Goal: Transaction & Acquisition: Subscribe to service/newsletter

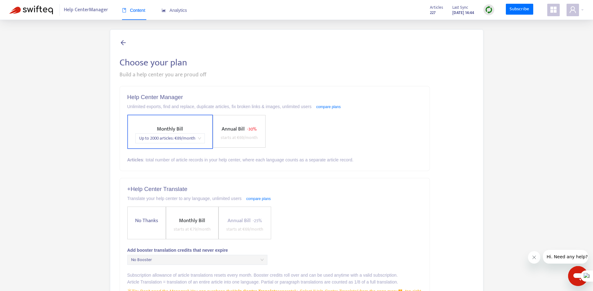
click at [242, 125] on span "Annual Bill" at bounding box center [233, 129] width 23 height 9
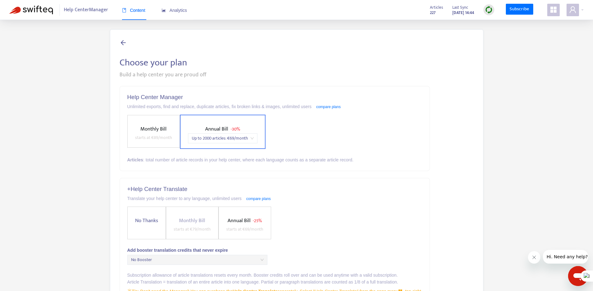
click at [252, 137] on span "Up to 2000 articles : € 69 /month" at bounding box center [223, 138] width 62 height 9
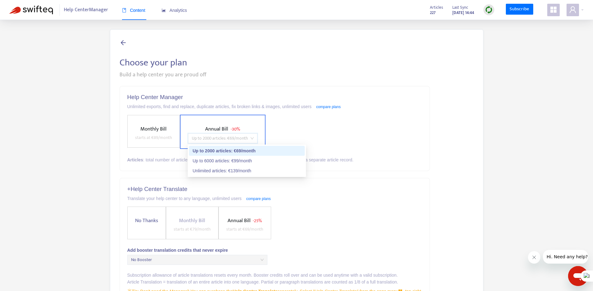
click at [333, 128] on div "Monthly Bill starts at € 89 /month Annual Bill - 30% Up to 2000 articles : € 69…" at bounding box center [274, 132] width 295 height 34
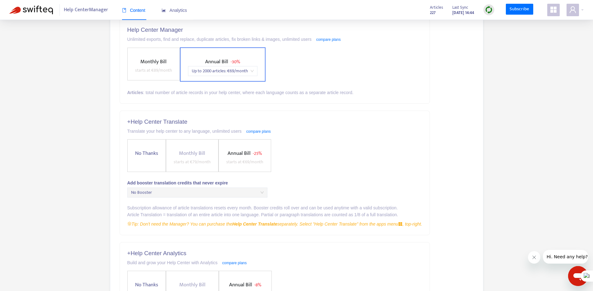
scroll to position [68, 0]
click at [147, 155] on span "No Thanks" at bounding box center [147, 153] width 28 height 8
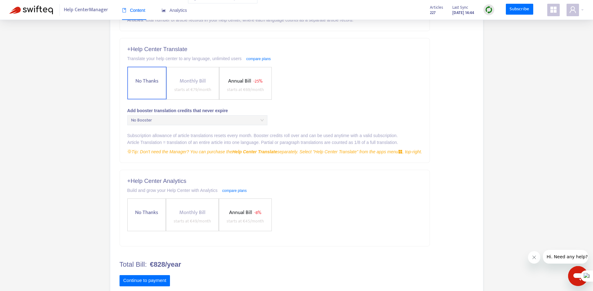
scroll to position [154, 0]
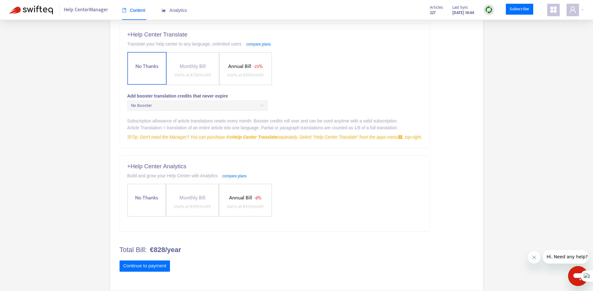
click at [145, 194] on span "No Thanks" at bounding box center [147, 198] width 28 height 8
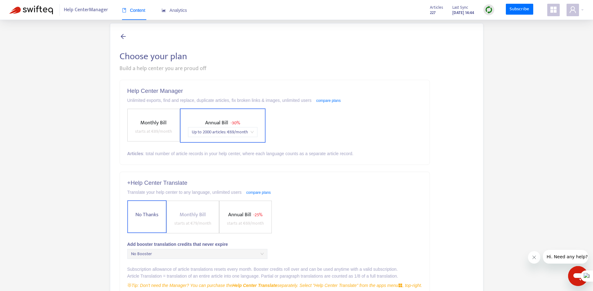
scroll to position [155, 0]
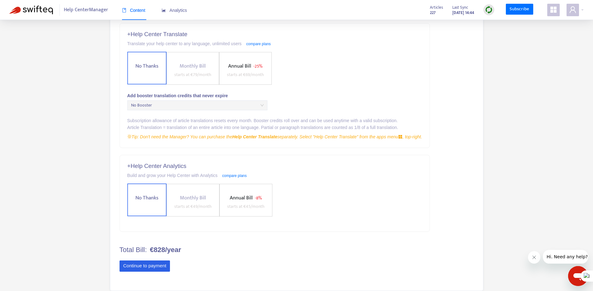
click at [148, 266] on button "Continue to payment" at bounding box center [145, 265] width 51 height 11
